Goal: Task Accomplishment & Management: Use online tool/utility

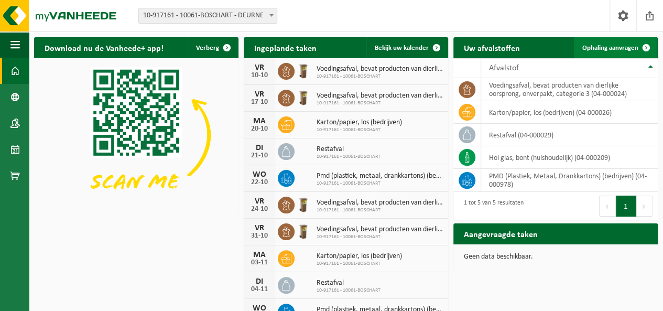
click at [620, 50] on span "Ophaling aanvragen" at bounding box center [610, 48] width 56 height 7
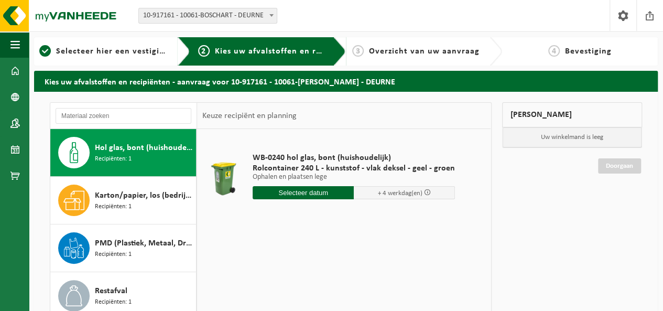
click at [305, 190] on input "text" at bounding box center [303, 192] width 101 height 13
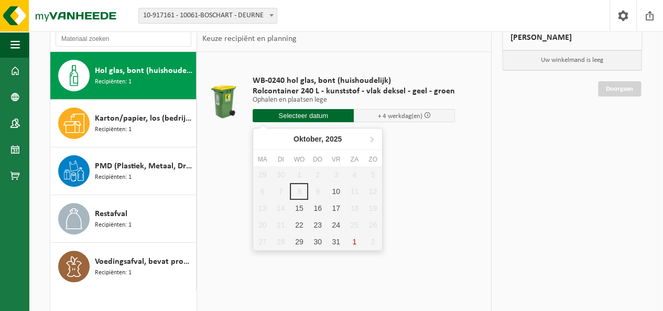
scroll to position [84, 0]
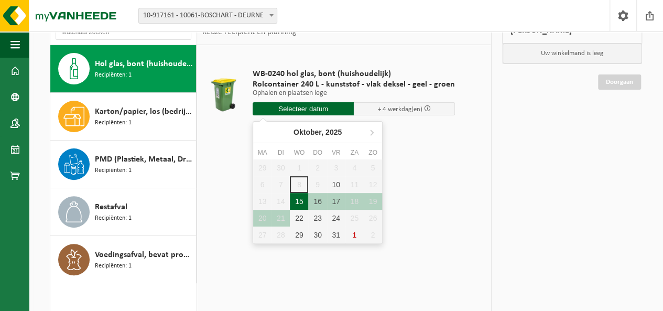
click at [299, 204] on div "15" at bounding box center [299, 201] width 18 height 17
type input "Van [DATE]"
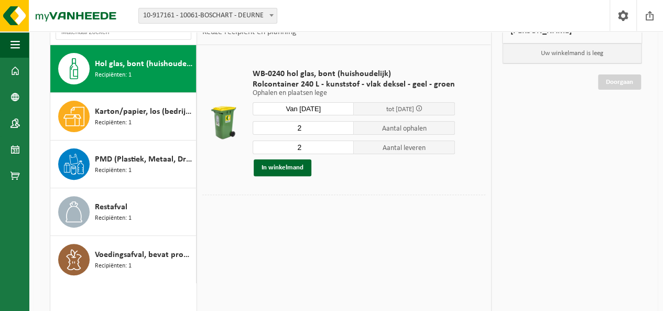
click at [420, 109] on span at bounding box center [419, 108] width 7 height 7
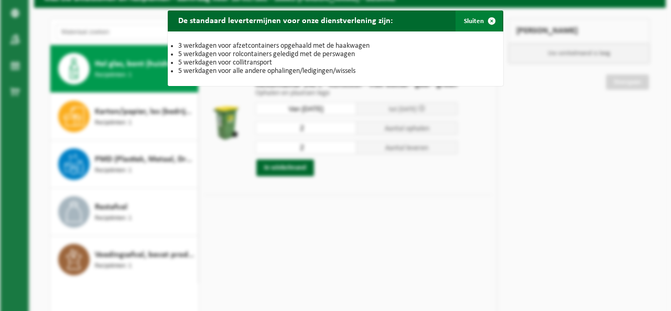
click at [488, 20] on span "button" at bounding box center [491, 20] width 21 height 21
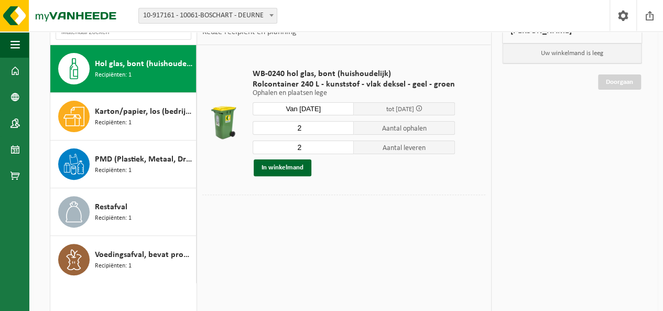
click at [299, 105] on input "Van [DATE]" at bounding box center [303, 108] width 101 height 13
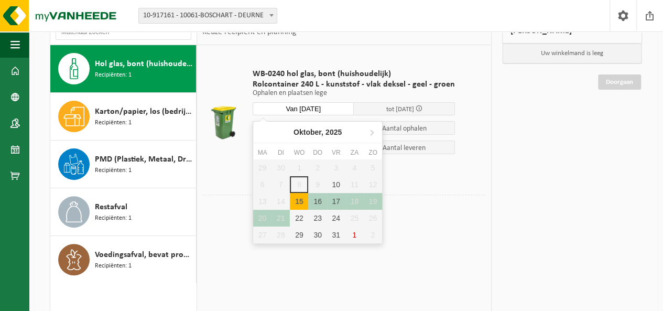
click at [297, 201] on div "15" at bounding box center [299, 201] width 18 height 17
click at [297, 203] on div "15" at bounding box center [299, 201] width 18 height 17
type input "Van [DATE]"
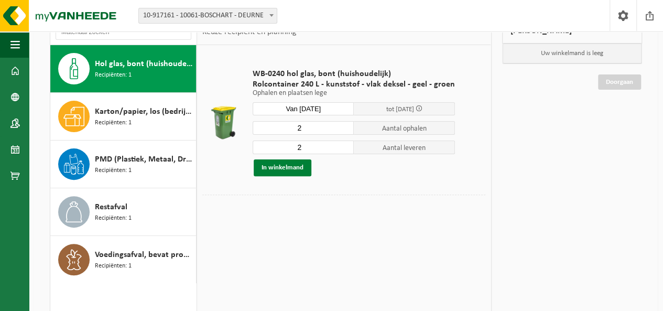
click at [278, 167] on button "In winkelmand" at bounding box center [283, 167] width 58 height 17
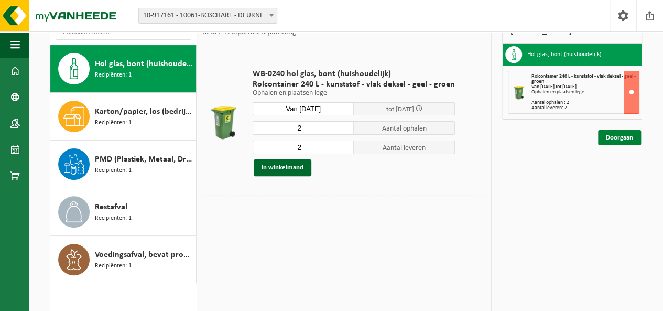
click at [619, 138] on link "Doorgaan" at bounding box center [619, 137] width 43 height 15
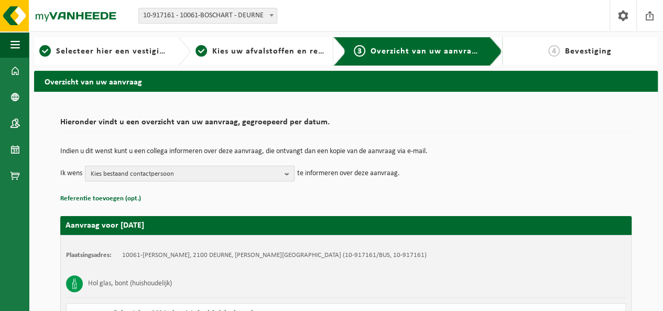
click at [288, 174] on b "button" at bounding box center [289, 173] width 9 height 15
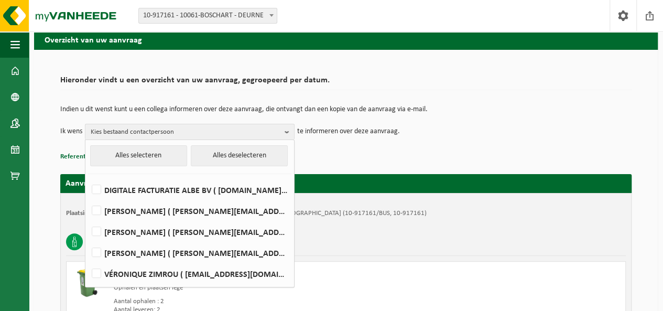
scroll to position [84, 0]
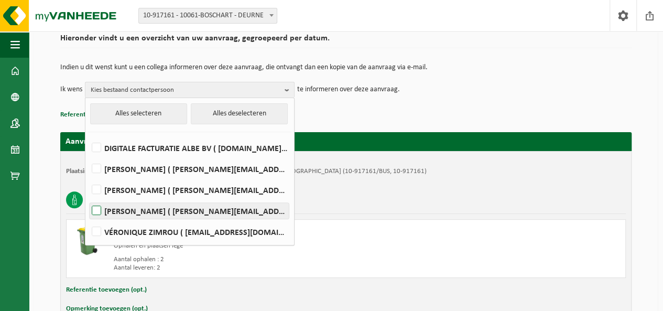
click at [96, 209] on label "Eugene Skoutelakis ( eugene.skoutelakis@emeis.com )" at bounding box center [189, 211] width 199 height 16
click at [88, 198] on input "Eugene Skoutelakis ( eugene.skoutelakis@emeis.com )" at bounding box center [88, 197] width 1 height 1
checkbox input "true"
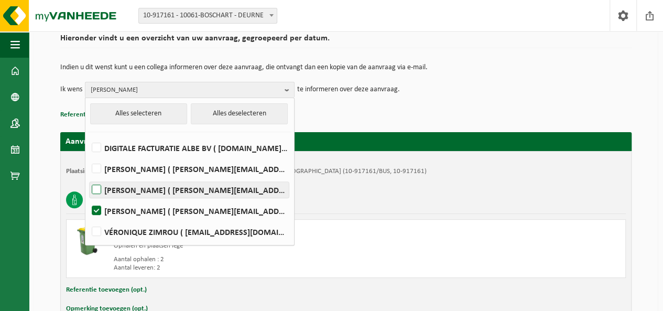
click at [98, 187] on label "JOKE DE WILDE ( j.dewilde@emeis.com )" at bounding box center [189, 190] width 199 height 16
click at [88, 177] on input "JOKE DE WILDE ( j.dewilde@emeis.com )" at bounding box center [88, 176] width 1 height 1
click at [98, 186] on label "JOKE DE WILDE ( j.dewilde@emeis.com )" at bounding box center [189, 190] width 199 height 16
click at [88, 177] on input "JOKE DE WILDE ( j.dewilde@emeis.com )" at bounding box center [88, 176] width 1 height 1
checkbox input "false"
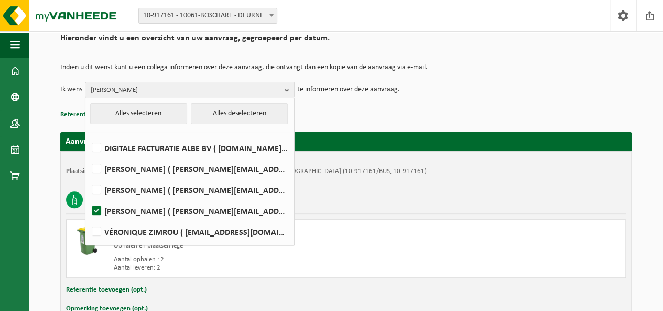
click at [385, 187] on div "Hol glas, bont (huishoudelijk)" at bounding box center [346, 199] width 560 height 27
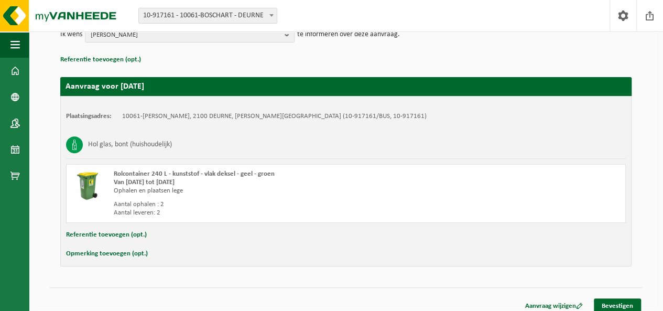
scroll to position [146, 0]
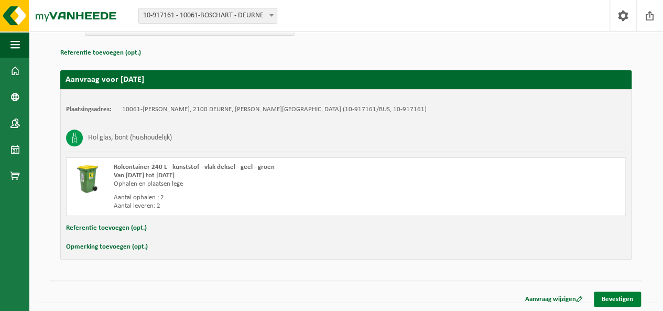
click at [613, 299] on link "Bevestigen" at bounding box center [617, 298] width 47 height 15
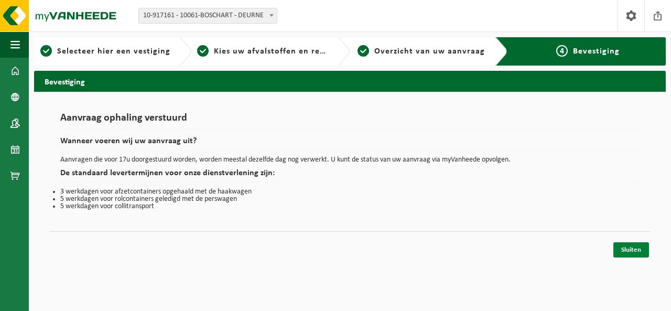
click at [636, 248] on link "Sluiten" at bounding box center [631, 249] width 36 height 15
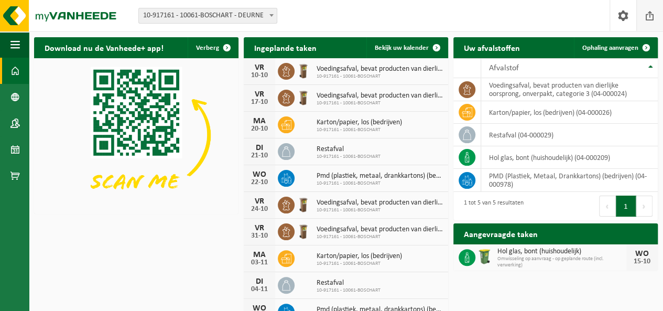
click at [651, 17] on span at bounding box center [650, 15] width 16 height 31
